Goal: Task Accomplishment & Management: Use online tool/utility

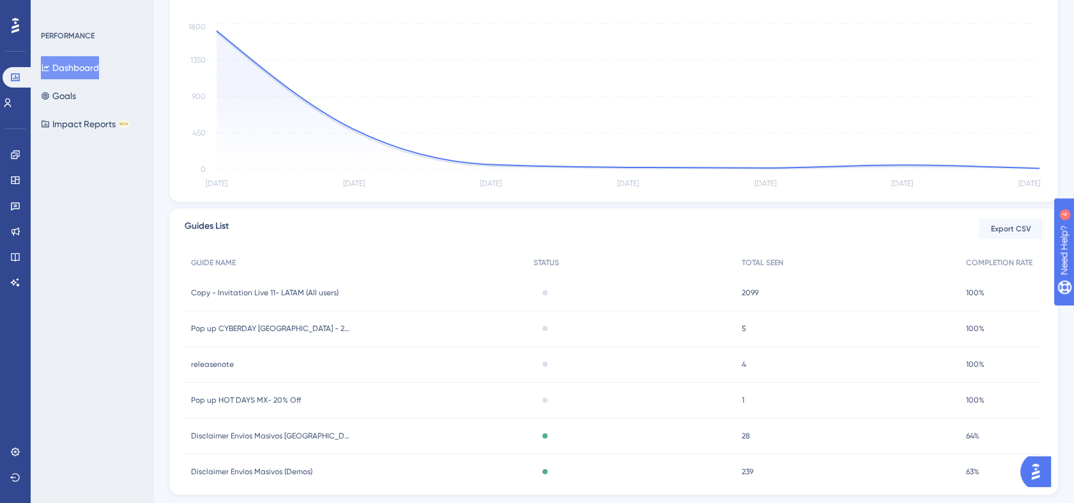
click at [782, 366] on div "4 4" at bounding box center [848, 365] width 224 height 36
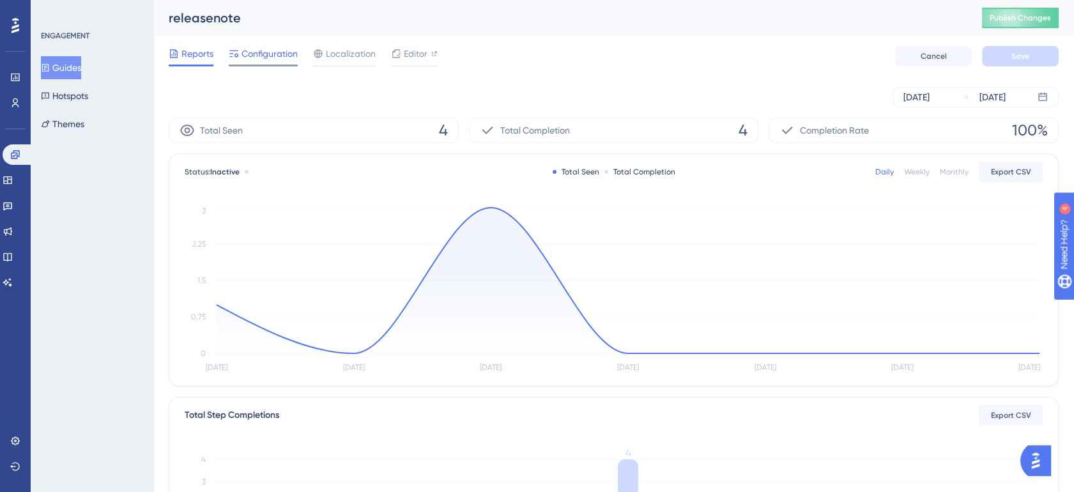
click at [260, 61] on span "Configuration" at bounding box center [270, 53] width 56 height 15
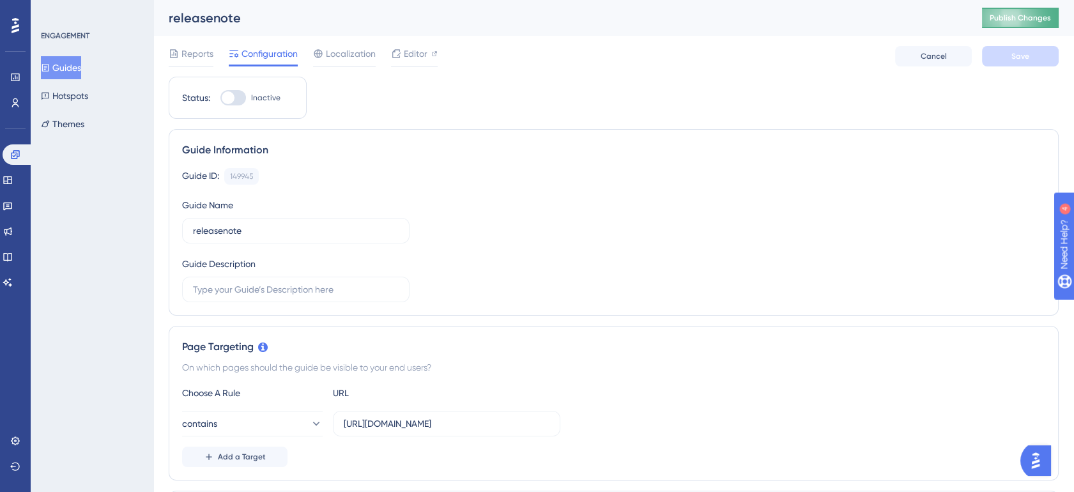
click at [1033, 25] on button "Publish Changes" at bounding box center [1020, 18] width 77 height 20
click at [5, 174] on link at bounding box center [8, 180] width 10 height 20
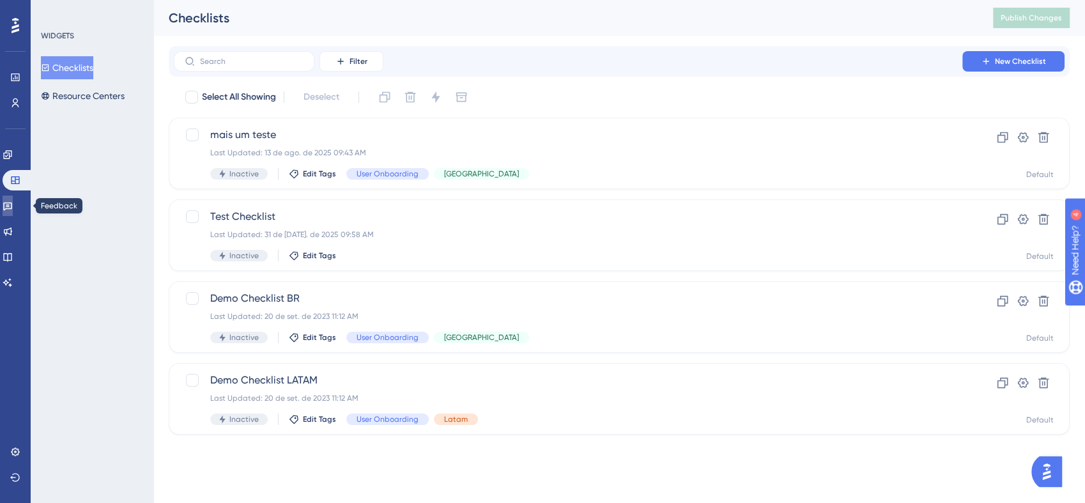
click at [12, 203] on icon at bounding box center [7, 207] width 9 height 8
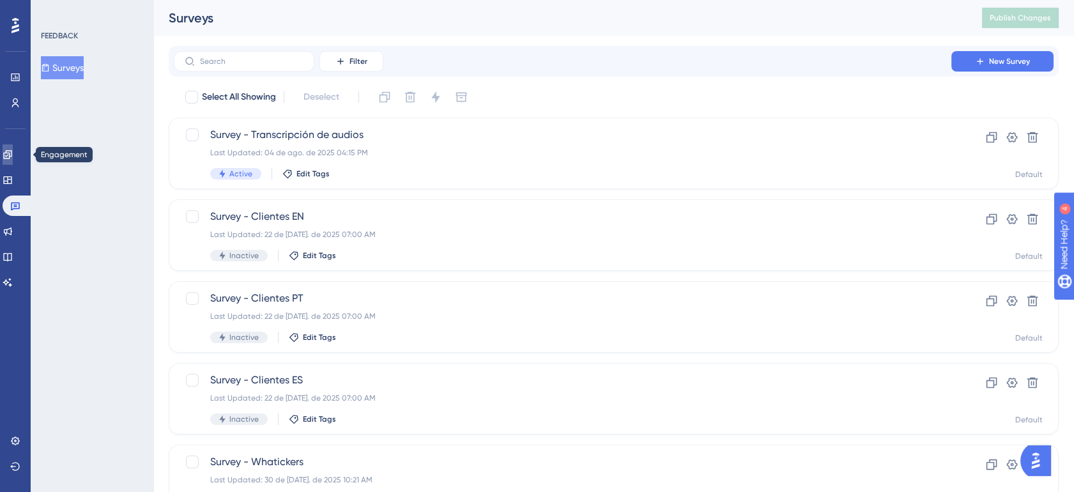
click at [12, 154] on icon at bounding box center [7, 154] width 8 height 8
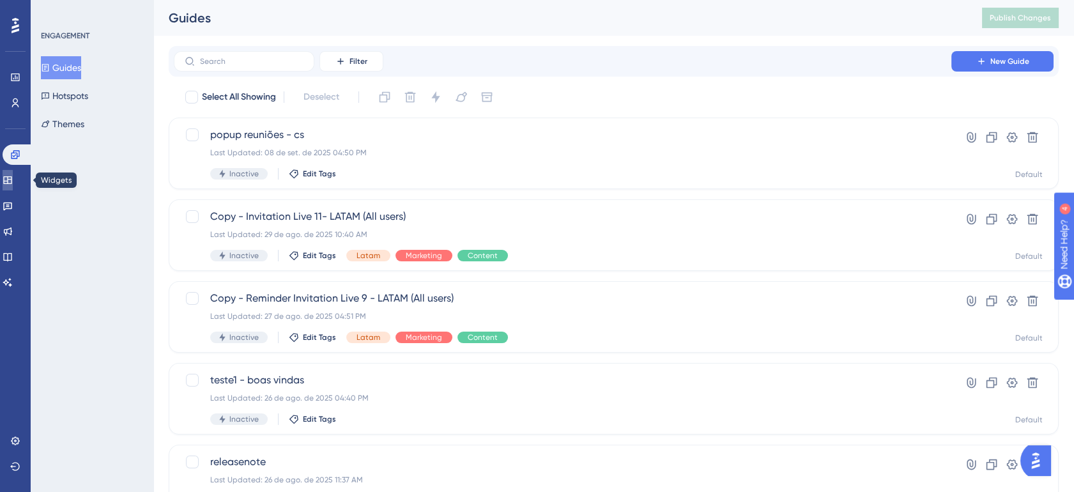
click at [13, 184] on link at bounding box center [8, 180] width 10 height 20
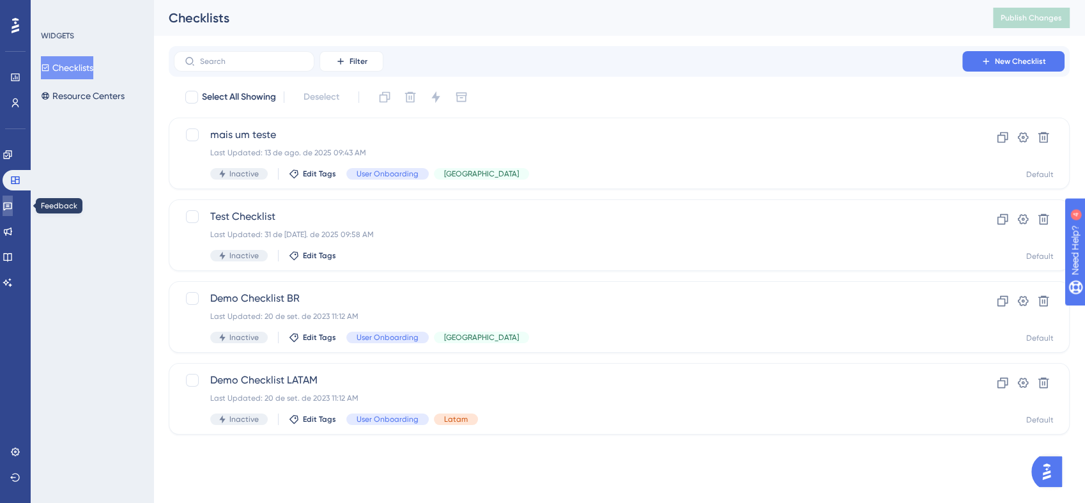
click at [12, 206] on icon at bounding box center [7, 207] width 9 height 8
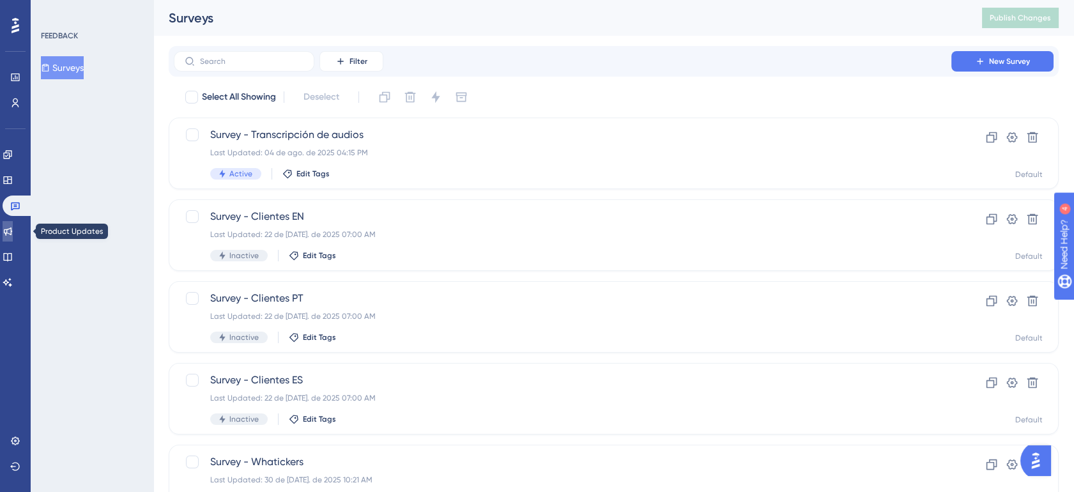
click at [13, 226] on icon at bounding box center [8, 231] width 10 height 10
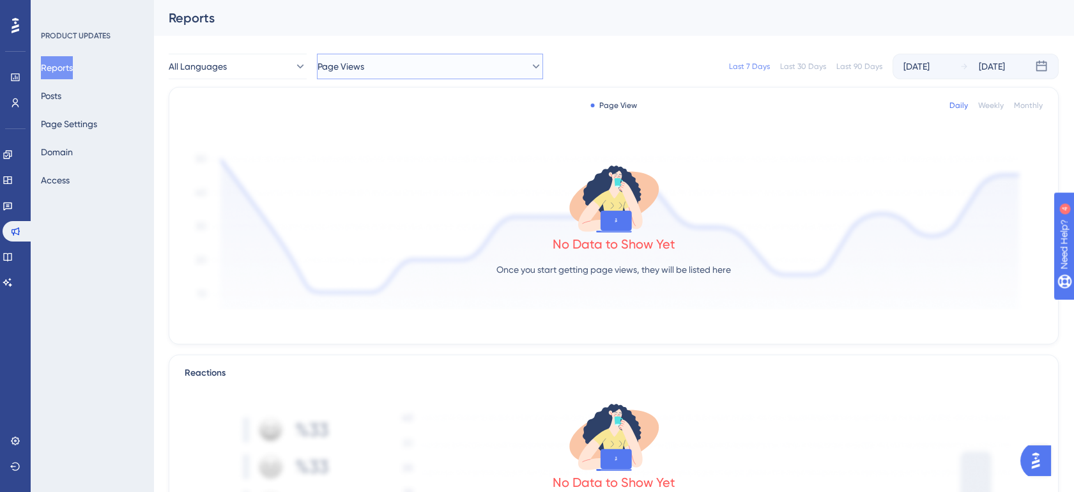
click at [437, 60] on button "Page Views" at bounding box center [430, 67] width 226 height 26
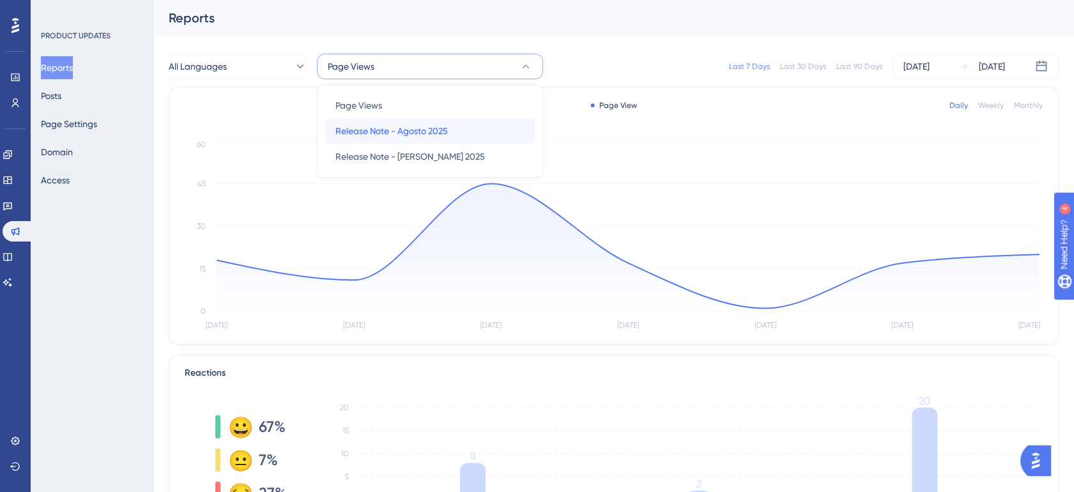
click at [435, 126] on span "Release Note - Agosto 2025" at bounding box center [392, 130] width 112 height 15
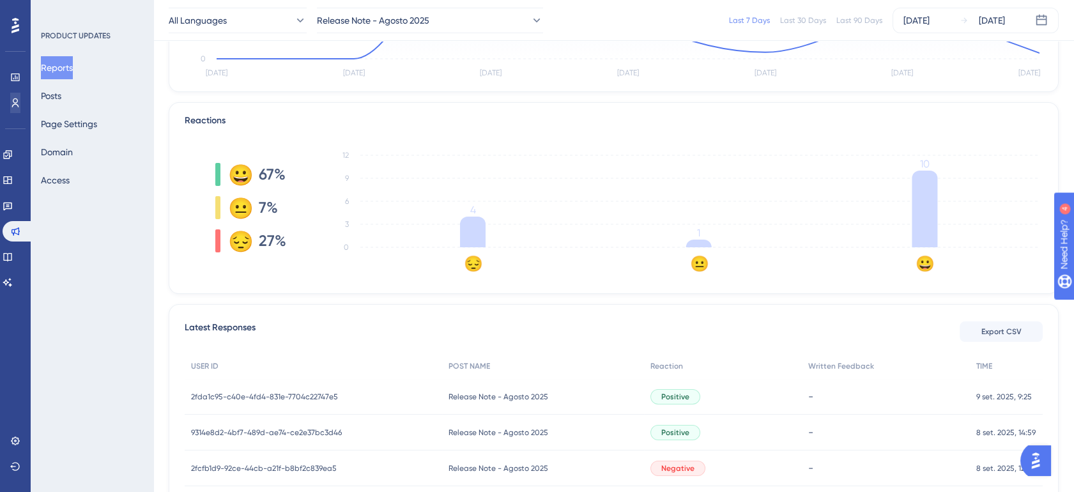
scroll to position [245, 0]
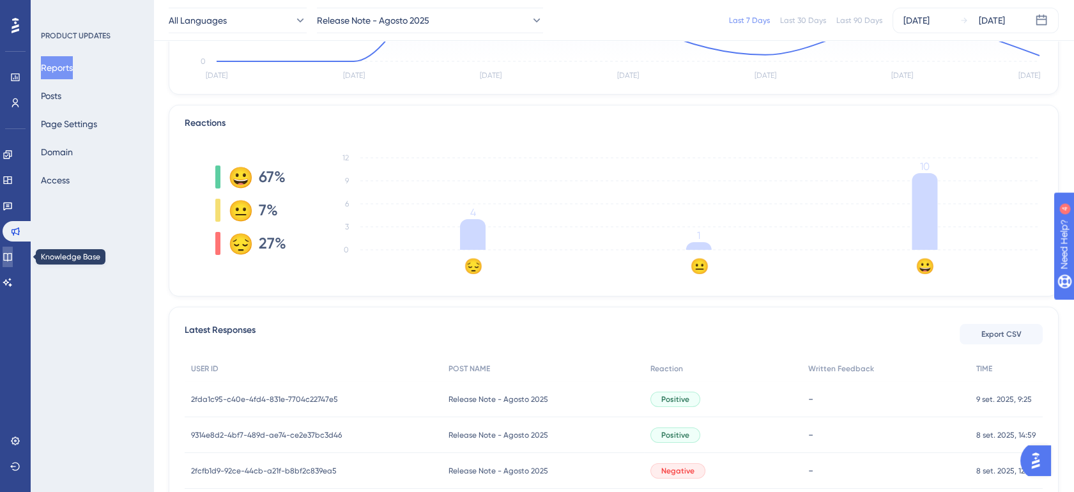
click at [13, 259] on link at bounding box center [8, 257] width 10 height 20
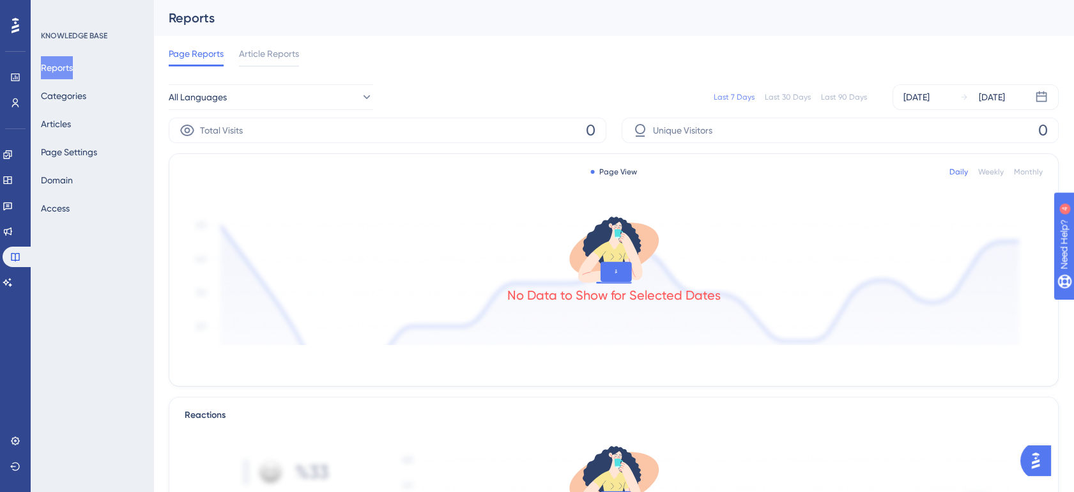
click at [405, 61] on div "Page Reports Article Reports" at bounding box center [614, 56] width 890 height 41
